Goal: Information Seeking & Learning: Find specific fact

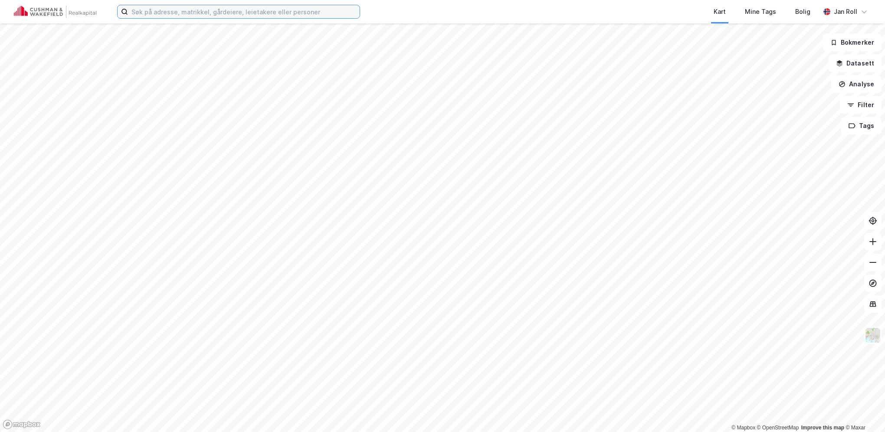
click at [272, 14] on input at bounding box center [244, 11] width 232 height 13
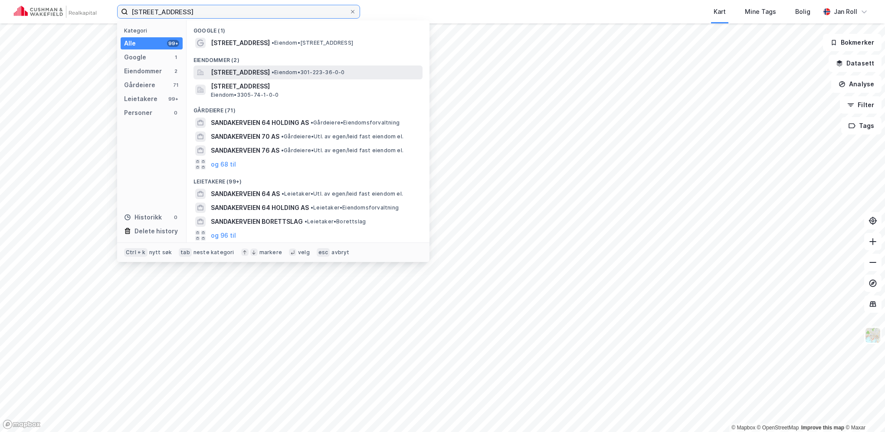
type input "[STREET_ADDRESS]"
click at [270, 71] on span "[STREET_ADDRESS]" at bounding box center [240, 72] width 59 height 10
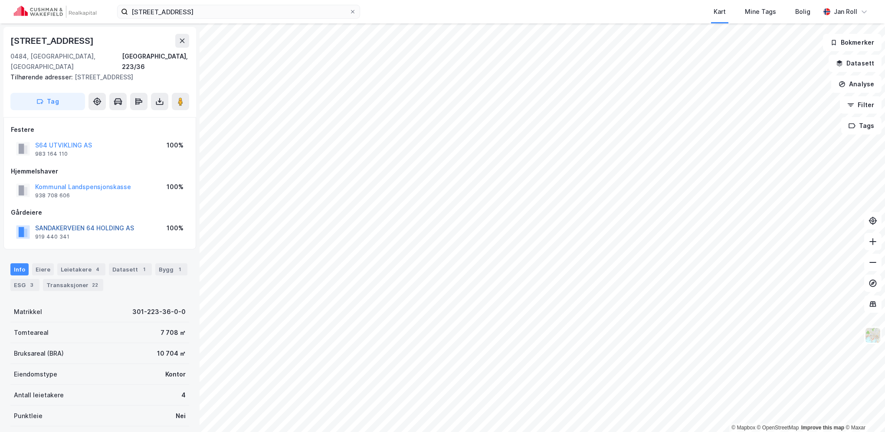
click at [0, 0] on button "SANDAKERVEIEN 64 HOLDING AS" at bounding box center [0, 0] width 0 height 0
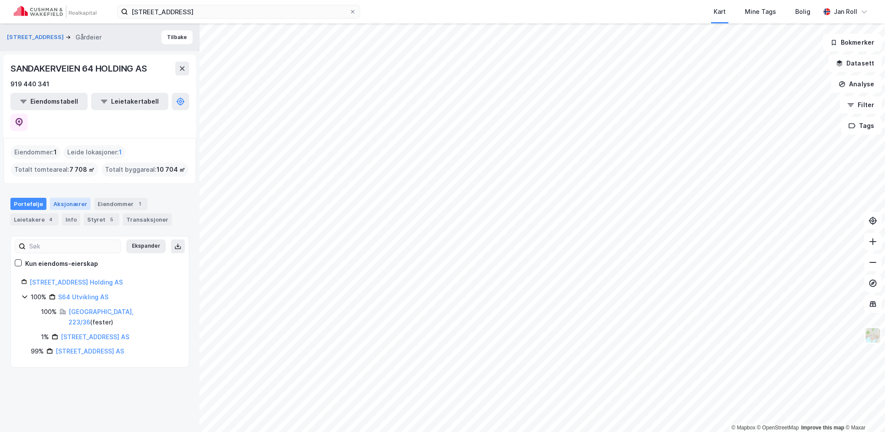
click at [68, 198] on div "Aksjonærer" at bounding box center [70, 204] width 41 height 12
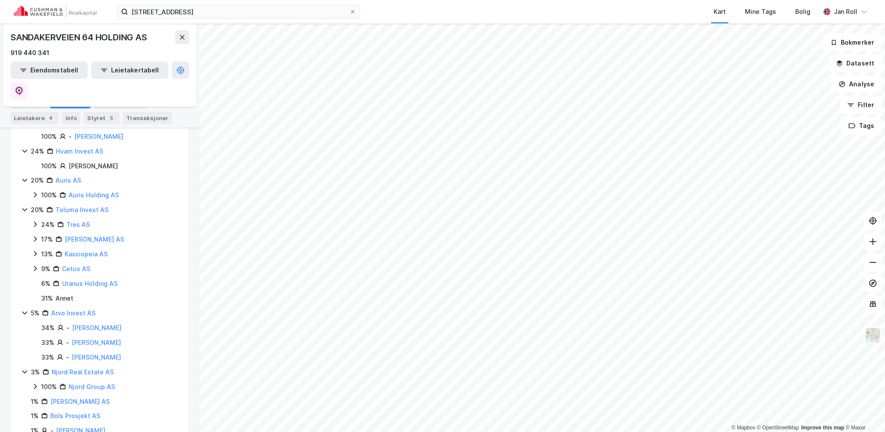
scroll to position [190, 0]
